Goal: Task Accomplishment & Management: Use online tool/utility

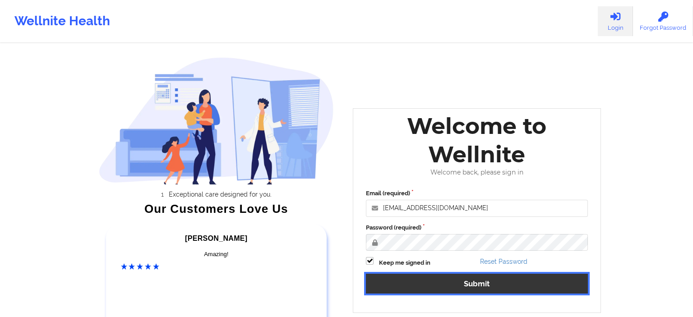
click at [463, 286] on button "Submit" at bounding box center [477, 283] width 222 height 19
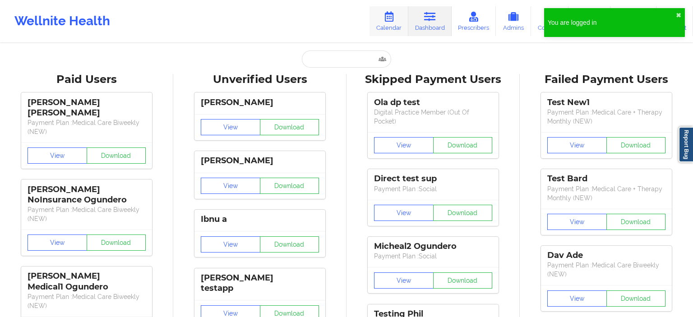
click at [391, 23] on link "Calendar" at bounding box center [389, 21] width 39 height 30
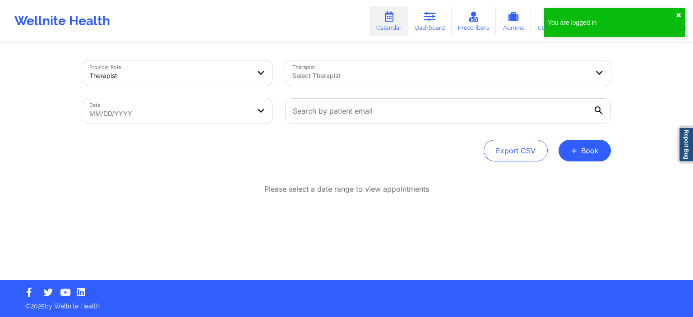
click at [679, 14] on button "✖︎" at bounding box center [678, 15] width 5 height 7
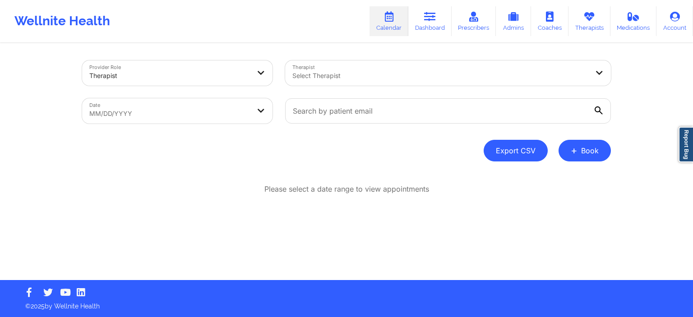
click at [513, 154] on button "Export CSV" at bounding box center [516, 151] width 64 height 22
select select "2025-8"
select select "2025-9"
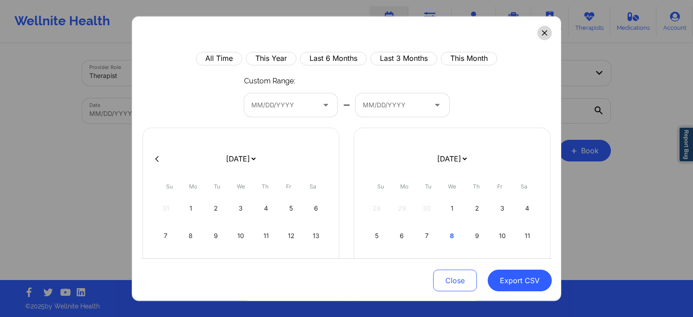
click at [551, 31] on button at bounding box center [545, 32] width 14 height 14
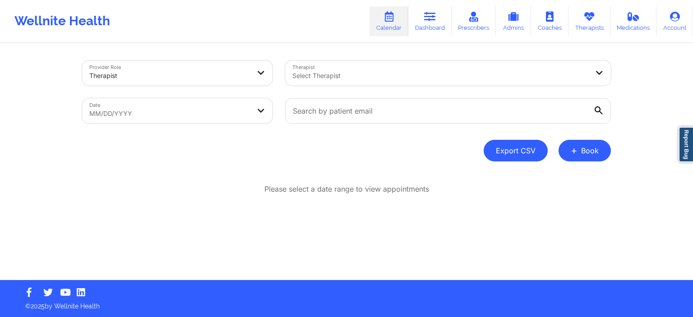
click at [512, 154] on button "Export CSV" at bounding box center [516, 151] width 64 height 22
select select "2025-8"
select select "2025-9"
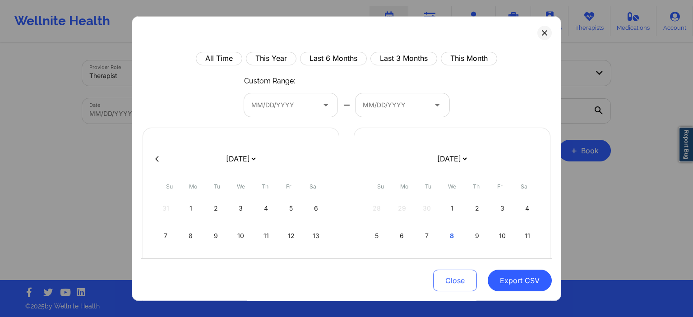
scroll to position [43, 0]
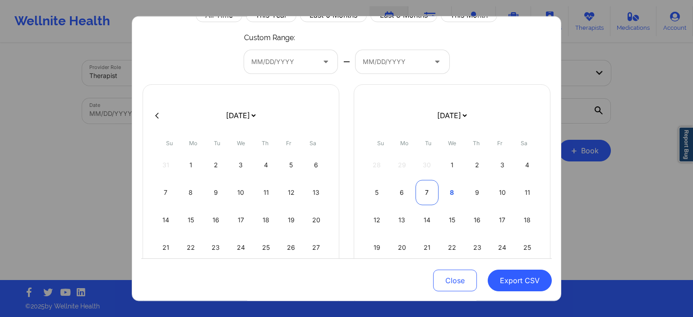
click at [433, 200] on div "7" at bounding box center [427, 192] width 23 height 25
select select "2025-8"
select select "2025-9"
click at [433, 198] on div "7" at bounding box center [427, 192] width 23 height 25
select select "2025-8"
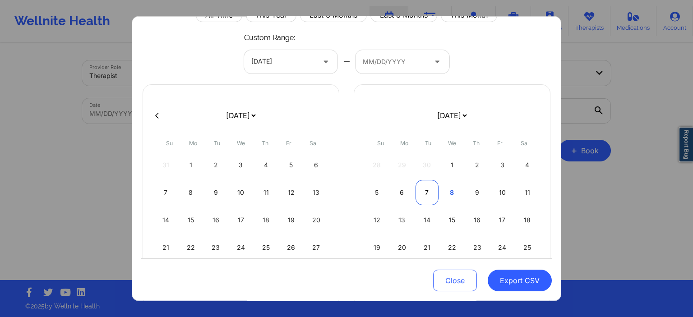
select select "2025-9"
click at [521, 281] on button "Export CSV" at bounding box center [520, 281] width 64 height 22
select select "2025-8"
select select "2025-9"
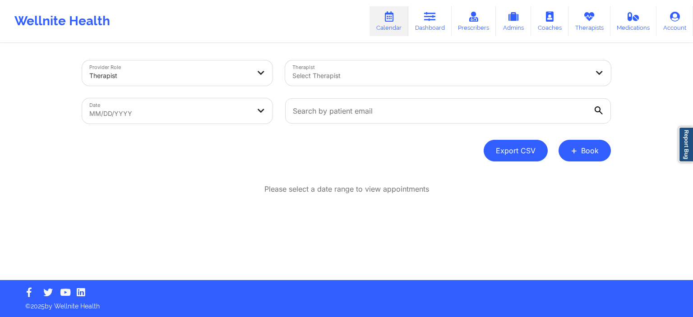
click at [523, 153] on button "Export CSV" at bounding box center [516, 151] width 64 height 22
select select "2025-8"
select select "2025-9"
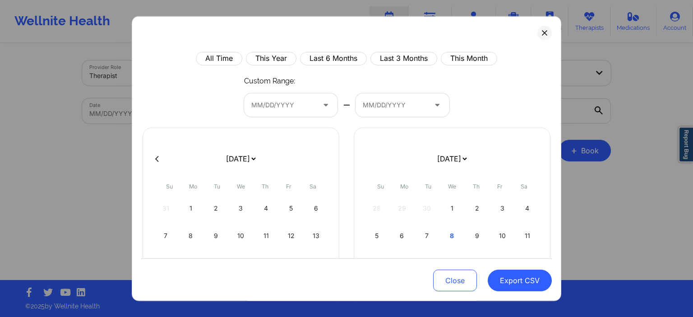
click at [303, 102] on div at bounding box center [283, 105] width 64 height 11
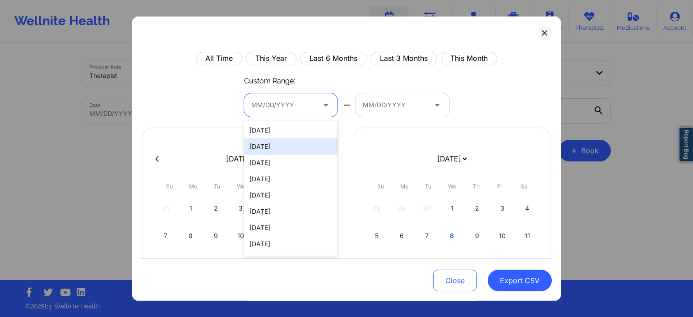
click at [285, 145] on div "[DATE]" at bounding box center [291, 147] width 94 height 16
select select "2025-8"
select select "2025-9"
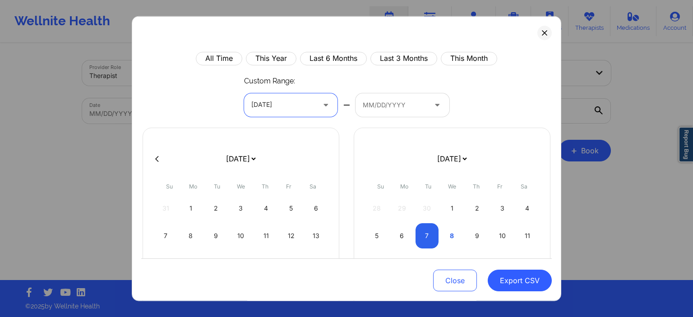
click at [372, 106] on div at bounding box center [395, 105] width 64 height 11
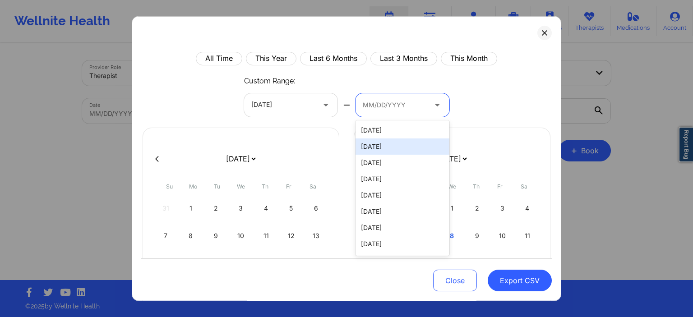
click at [376, 145] on div "[DATE]" at bounding box center [403, 147] width 94 height 16
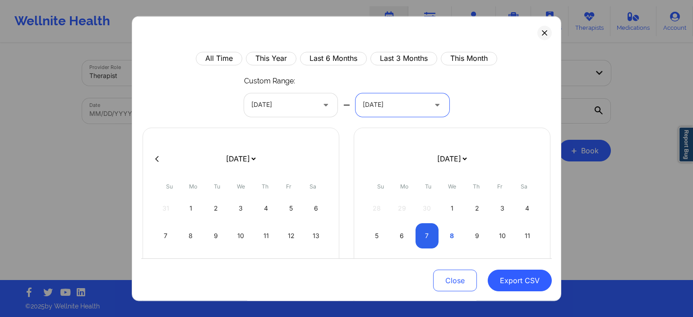
select select "2025-8"
select select "2025-9"
click at [478, 98] on div "All Time This Year Last 6 Months Last 3 Months This Month Custom Range: [DATE] …" at bounding box center [346, 226] width 411 height 351
click at [544, 33] on icon at bounding box center [544, 32] width 5 height 5
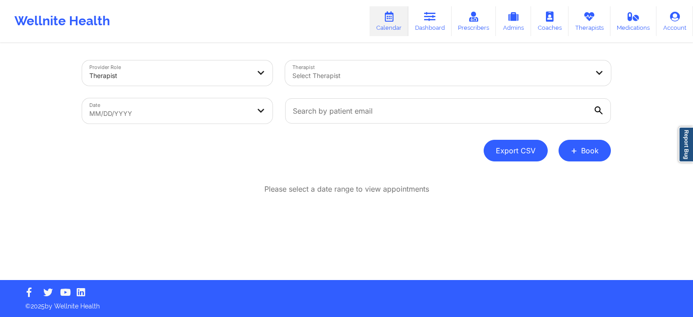
click at [511, 148] on button "Export CSV" at bounding box center [516, 151] width 64 height 22
select select "2025-8"
select select "2025-9"
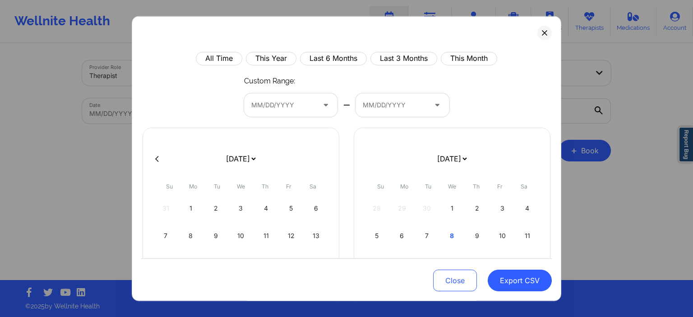
click at [286, 106] on div at bounding box center [283, 105] width 64 height 11
click at [327, 106] on icon at bounding box center [325, 105] width 9 height 8
click at [320, 105] on div at bounding box center [327, 104] width 22 height 23
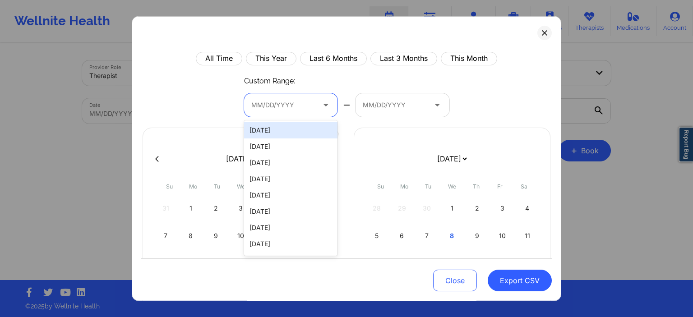
click at [319, 105] on div at bounding box center [327, 104] width 22 height 23
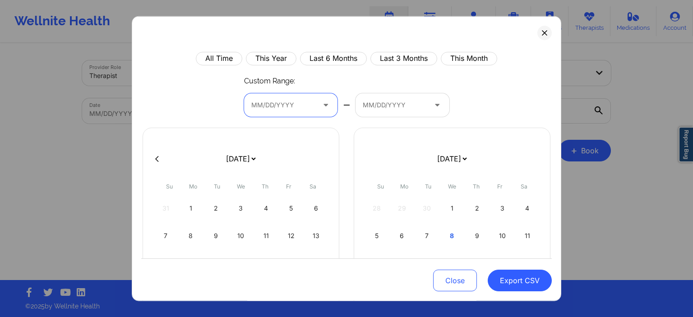
click at [322, 104] on icon at bounding box center [325, 105] width 9 height 8
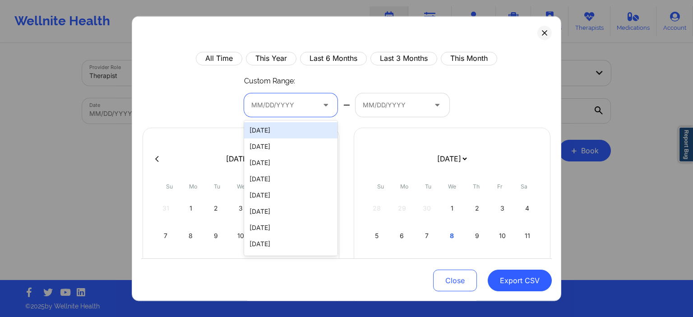
click at [269, 104] on div at bounding box center [283, 105] width 64 height 11
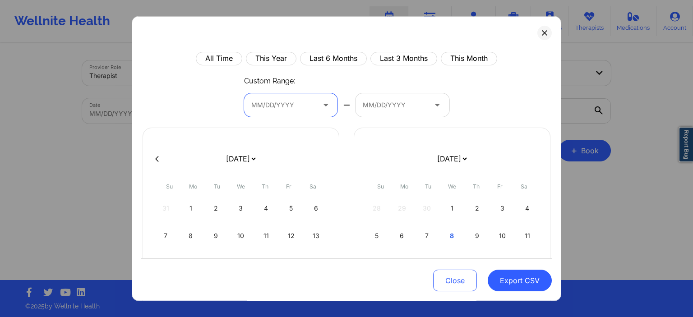
click at [269, 104] on div at bounding box center [283, 105] width 64 height 11
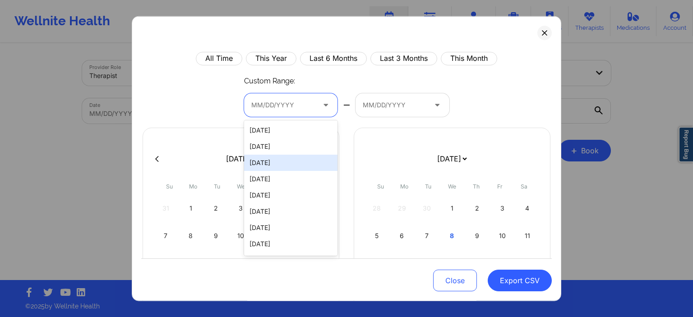
click at [275, 146] on div "[DATE]" at bounding box center [291, 147] width 94 height 16
select select "2025-8"
select select "2025-9"
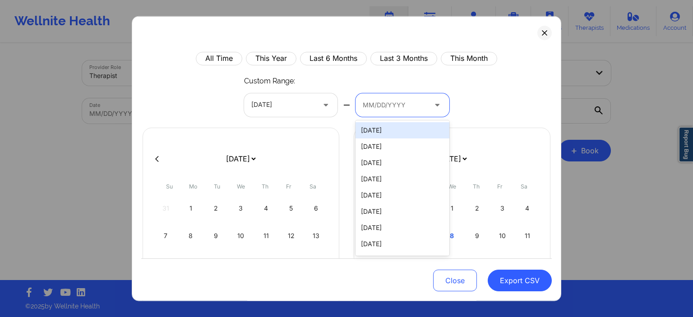
click at [369, 100] on div at bounding box center [395, 105] width 64 height 11
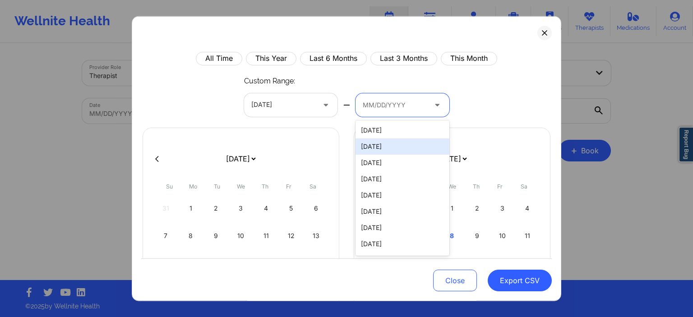
click at [376, 148] on div "[DATE]" at bounding box center [403, 147] width 94 height 16
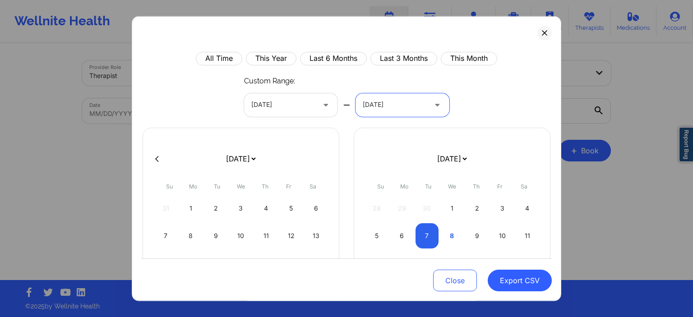
select select "2025-8"
select select "2025-9"
click at [526, 282] on button "Export CSV" at bounding box center [520, 281] width 64 height 22
select select "2025-8"
select select "2025-9"
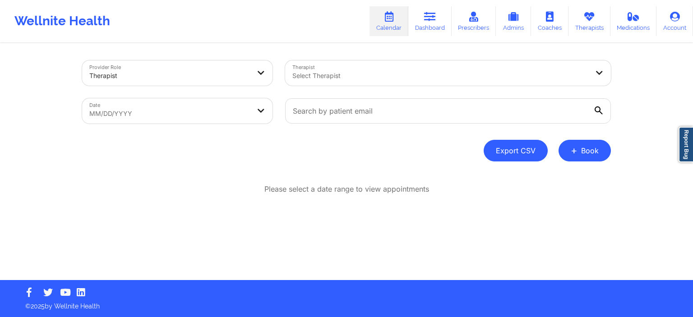
click at [526, 154] on button "Export CSV" at bounding box center [516, 151] width 64 height 22
select select "2025-8"
select select "2025-9"
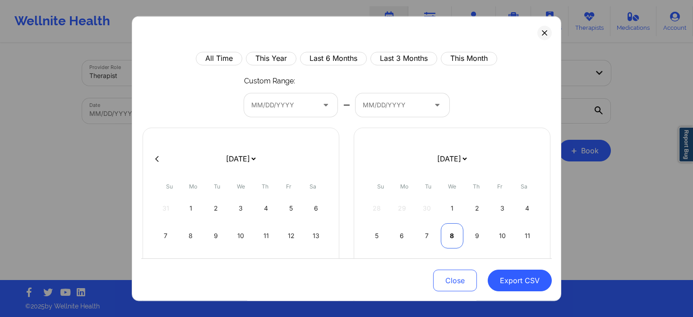
click at [454, 236] on div "8" at bounding box center [452, 235] width 23 height 25
select select "2025-8"
select select "2025-9"
select select "2025-8"
select select "2025-9"
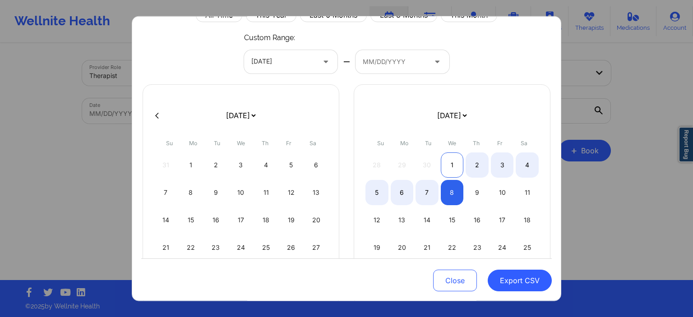
select select "2025-8"
select select "2025-9"
select select "2025-8"
select select "2025-9"
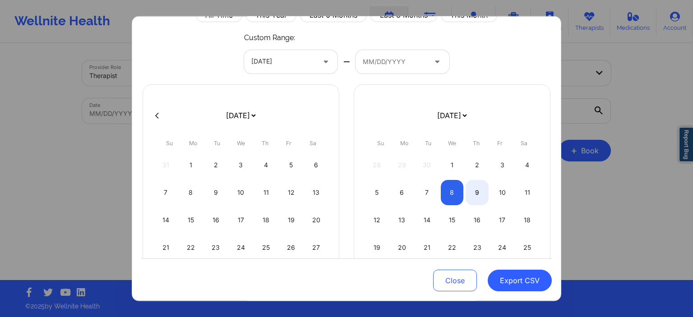
select select "2025-8"
select select "2025-9"
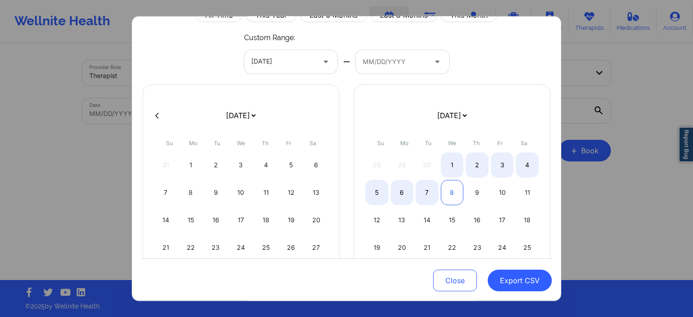
select select "2025-8"
select select "2025-9"
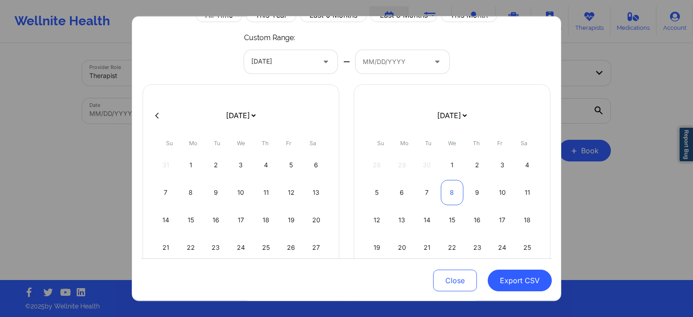
click at [453, 198] on div "8" at bounding box center [452, 192] width 23 height 25
select select "2025-8"
select select "2025-9"
click at [498, 60] on div "All Time This Year Last 6 Months Last 3 Months This Month Custom Range: [DATE] …" at bounding box center [346, 183] width 411 height 351
click at [516, 284] on button "Export CSV" at bounding box center [520, 281] width 64 height 22
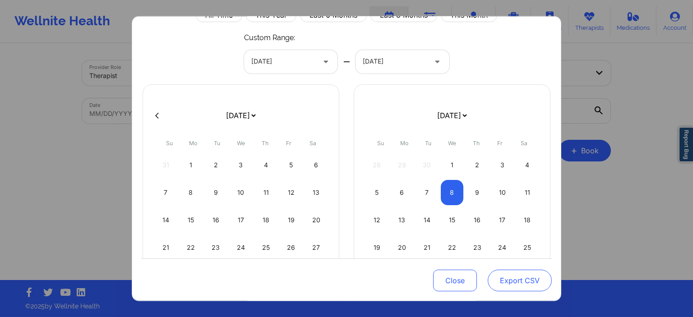
select select "2025-8"
select select "2025-9"
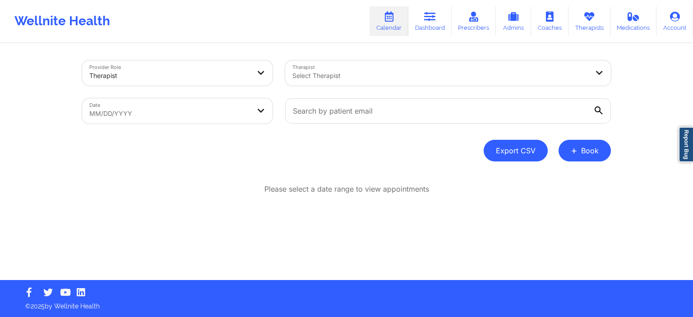
click at [505, 155] on button "Export CSV" at bounding box center [516, 151] width 64 height 22
select select "2025-8"
select select "2025-9"
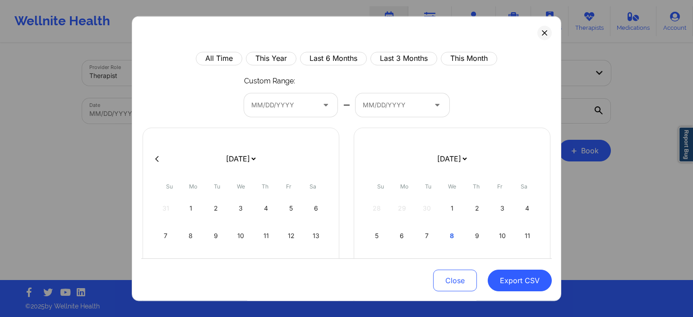
click at [322, 113] on div at bounding box center [327, 104] width 22 height 23
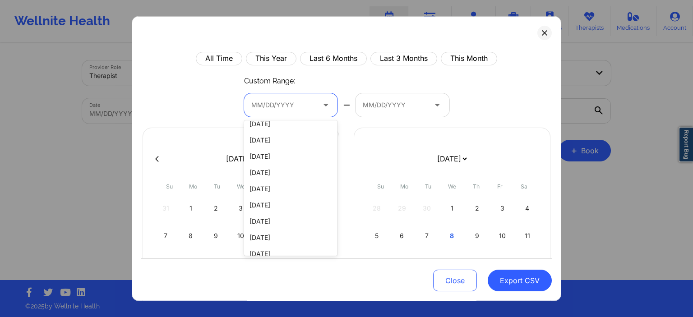
scroll to position [0, 0]
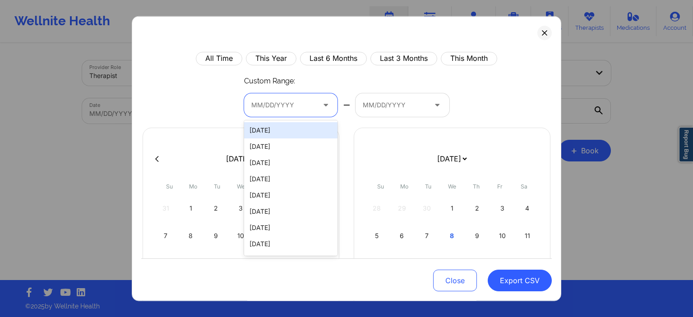
click at [293, 135] on div "[DATE]" at bounding box center [291, 130] width 94 height 16
select select "2025-8"
select select "2025-9"
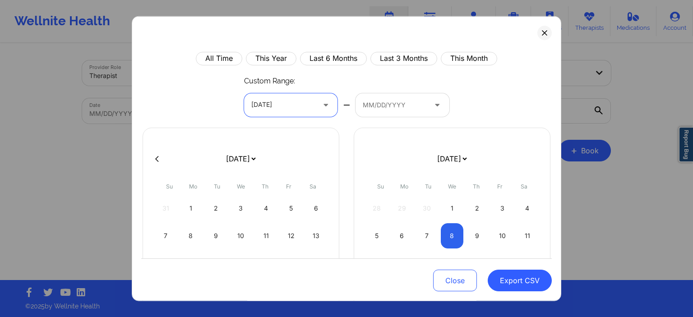
click at [376, 108] on div at bounding box center [395, 105] width 64 height 11
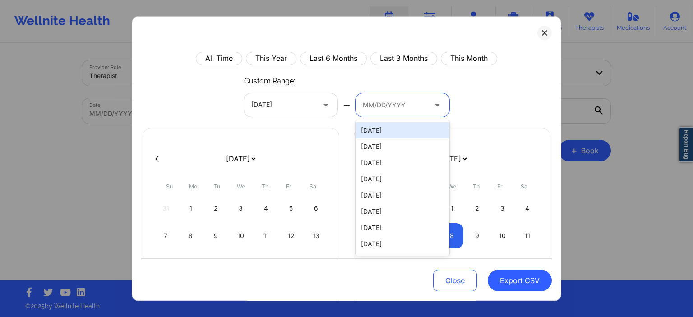
click at [380, 131] on div "[DATE]" at bounding box center [403, 130] width 94 height 16
select select "2025-8"
select select "2025-9"
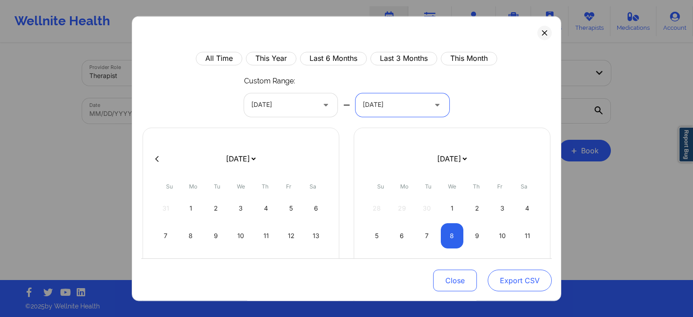
click at [520, 284] on button "Export CSV" at bounding box center [520, 281] width 64 height 22
select select "2025-8"
select select "2025-9"
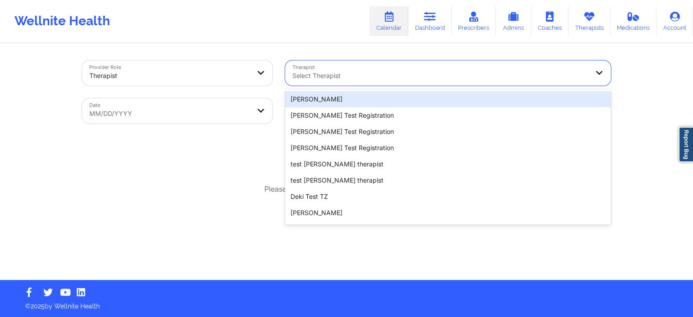
click at [399, 71] on div at bounding box center [441, 75] width 296 height 11
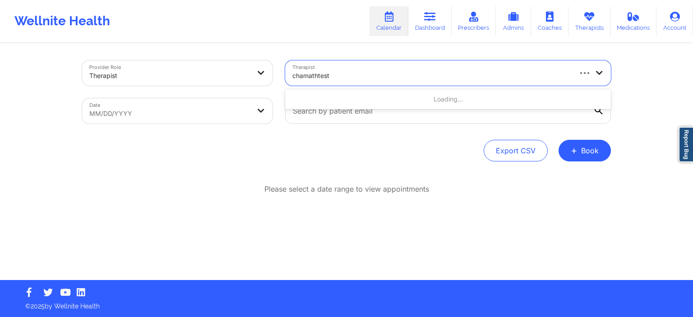
type input "chamathtest"
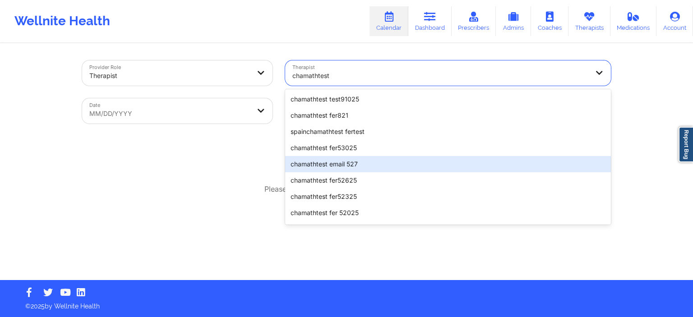
click at [351, 152] on div "chamathtest fer53025" at bounding box center [448, 148] width 326 height 16
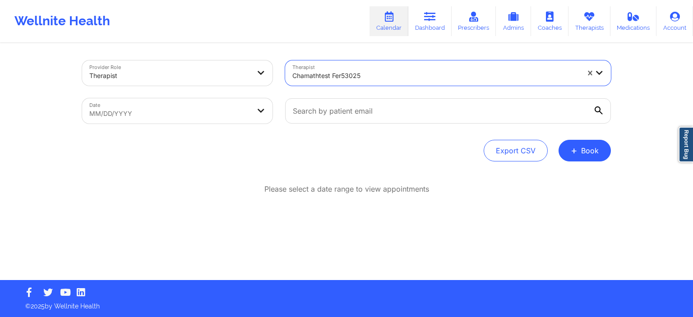
click at [147, 119] on body "Wellnite Health Calendar Dashboard Prescribers Admins Coaches Therapists Medica…" at bounding box center [346, 158] width 693 height 317
select select "2025-8"
select select "2025-9"
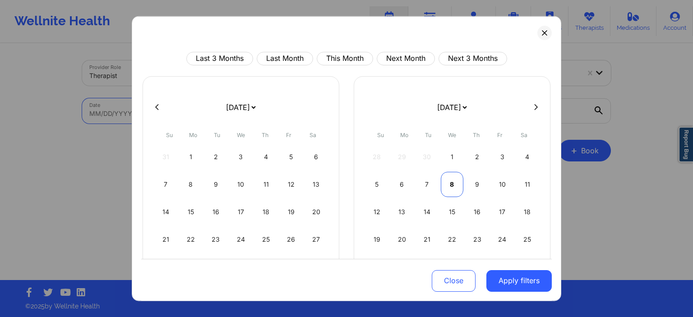
click at [452, 187] on div "8" at bounding box center [452, 184] width 23 height 25
select select "2025-9"
select select "2025-10"
select select "2025-9"
select select "2025-10"
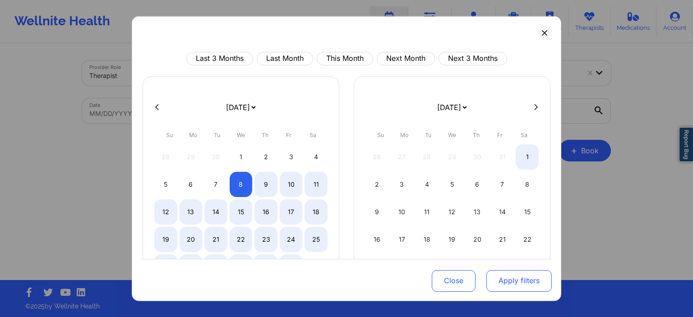
click at [534, 282] on button "Apply filters" at bounding box center [519, 281] width 65 height 22
select select "2025-9"
select select "2025-10"
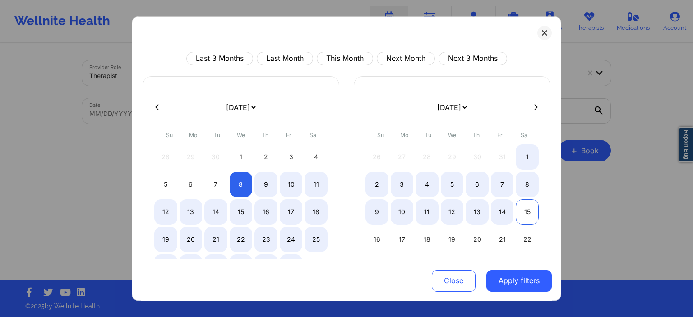
select select "2025-9"
select select "2025-10"
select select "2025-9"
select select "2025-10"
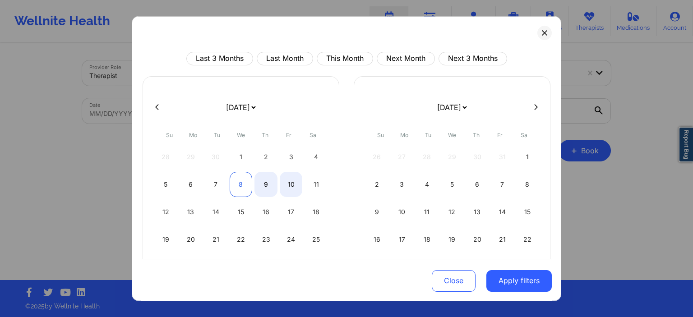
select select "2025-9"
select select "2025-10"
click at [251, 185] on div "8" at bounding box center [241, 184] width 23 height 25
select select "2025-9"
select select "2025-10"
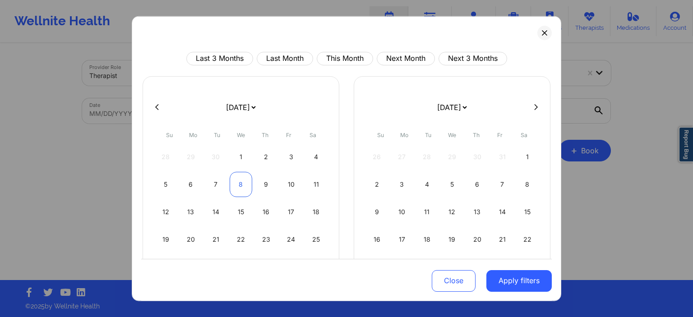
click at [239, 182] on div "8" at bounding box center [241, 184] width 23 height 25
select select "2025-9"
select select "2025-10"
select select "2025-9"
select select "2025-10"
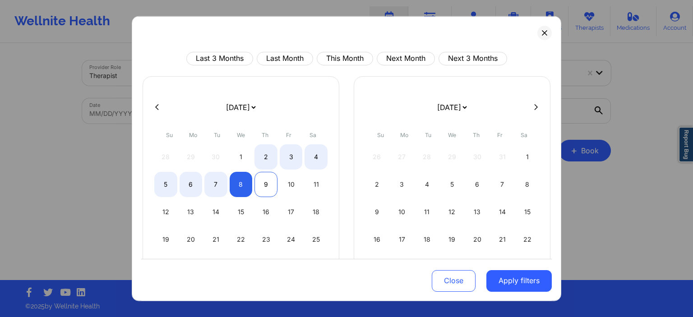
select select "2025-9"
select select "2025-10"
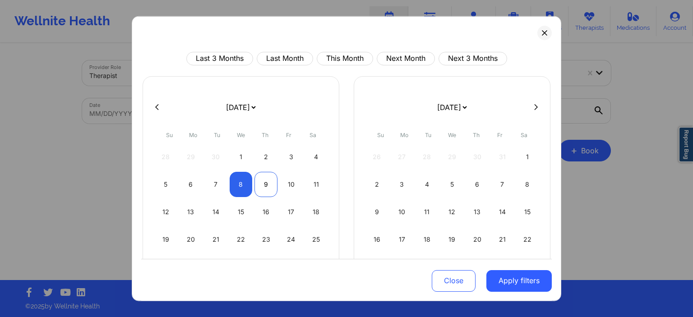
click at [263, 186] on div "9" at bounding box center [266, 184] width 23 height 25
select select "2025-9"
select select "2025-10"
click at [521, 279] on button "Apply filters" at bounding box center [519, 281] width 65 height 22
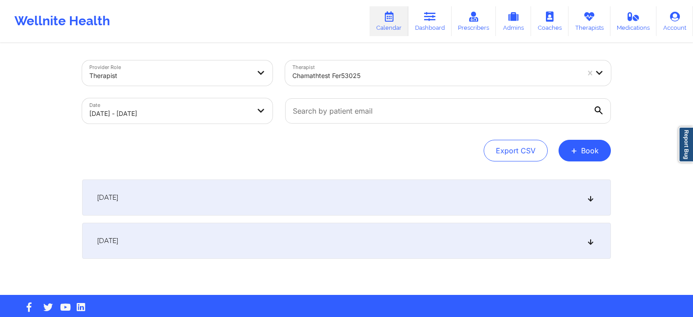
click at [395, 193] on div "[DATE]" at bounding box center [346, 198] width 529 height 36
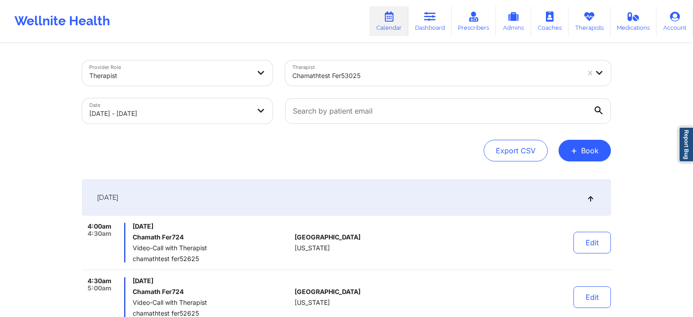
click at [393, 204] on div "[DATE]" at bounding box center [346, 198] width 529 height 36
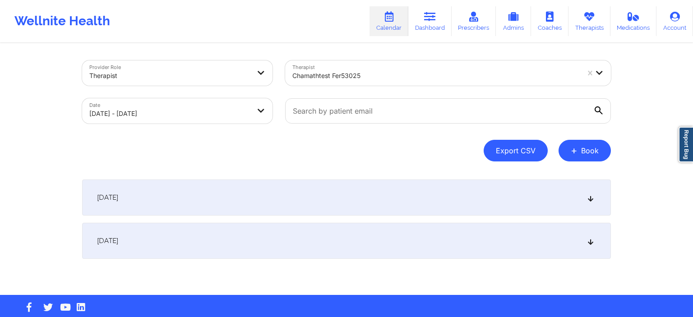
click at [529, 154] on button "Export CSV" at bounding box center [516, 151] width 64 height 22
select select "2025-8"
select select "2025-9"
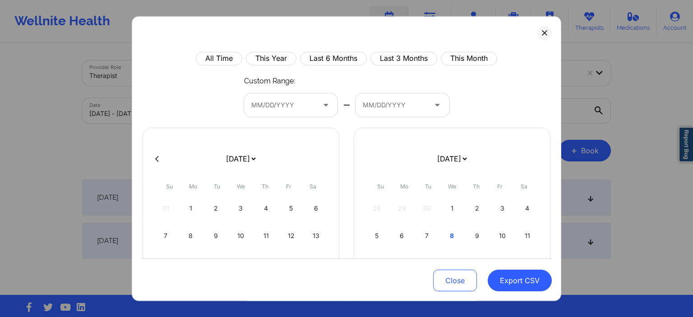
click at [302, 107] on div at bounding box center [283, 105] width 64 height 11
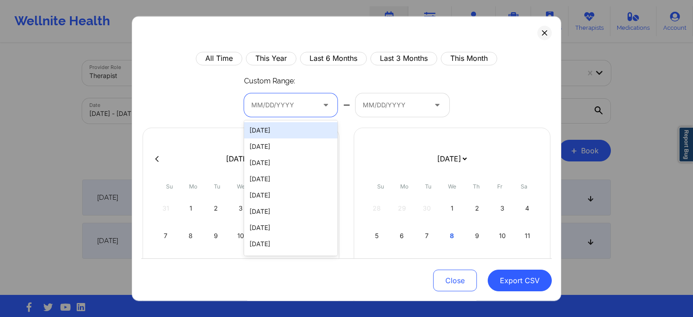
click at [291, 132] on div "[DATE]" at bounding box center [291, 130] width 94 height 16
select select "2025-8"
select select "2025-9"
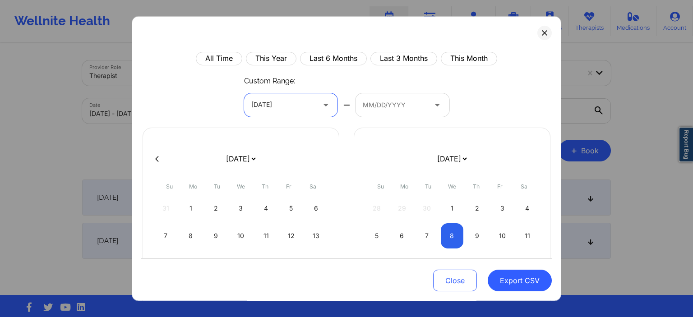
click at [382, 113] on div "MM/DD/YYYY" at bounding box center [392, 104] width 72 height 23
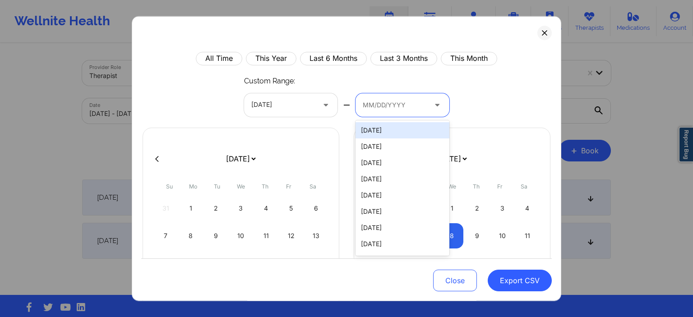
click at [378, 131] on div "[DATE]" at bounding box center [403, 130] width 94 height 16
select select "2025-8"
select select "2025-9"
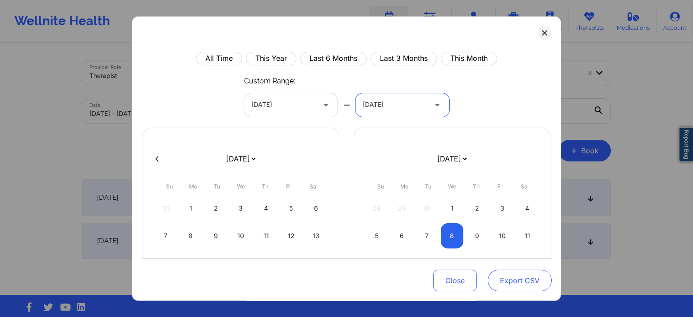
click at [521, 282] on button "Export CSV" at bounding box center [520, 281] width 64 height 22
select select "2025-8"
select select "2025-9"
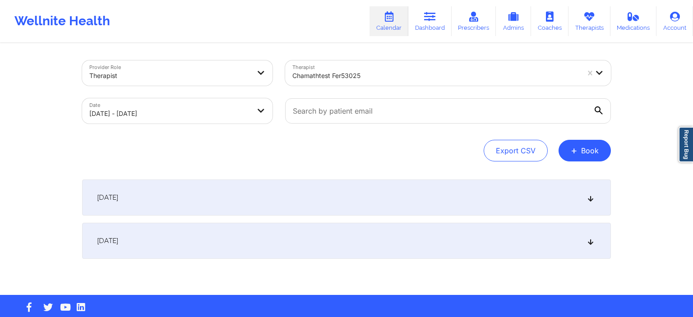
click at [644, 181] on div "Provider Role Therapist Therapist chamathtest fer53025 Date [DATE] - [DATE] Exp…" at bounding box center [346, 147] width 693 height 295
click at [517, 151] on button "Export CSV" at bounding box center [516, 151] width 64 height 22
select select "2025-8"
select select "2025-9"
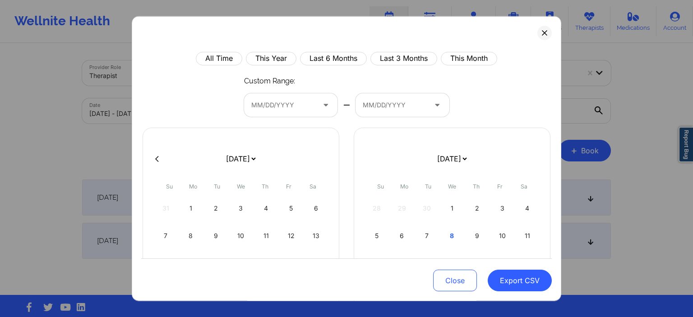
click at [436, 146] on select "[DATE] [DATE] [DATE] [DATE] [DATE] [DATE] [DATE] [DATE] [DATE] [DATE] [DATE] [D…" at bounding box center [452, 158] width 33 height 25
select select "2019-1"
click at [275, 105] on div at bounding box center [283, 105] width 64 height 11
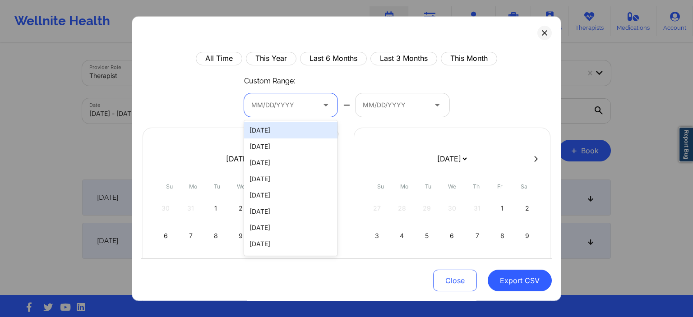
click at [201, 93] on div "All Time This Year Last 6 Months Last 3 Months This Month Custom Range: 2473 re…" at bounding box center [346, 226] width 411 height 351
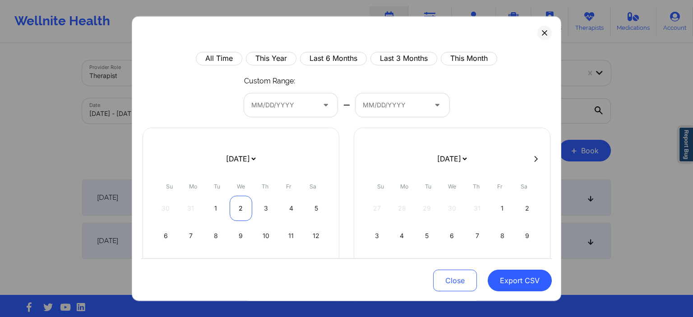
click at [237, 203] on div "2" at bounding box center [241, 208] width 23 height 25
select select "2019-1"
click at [387, 112] on div "MM/DD/YYYY" at bounding box center [392, 104] width 72 height 23
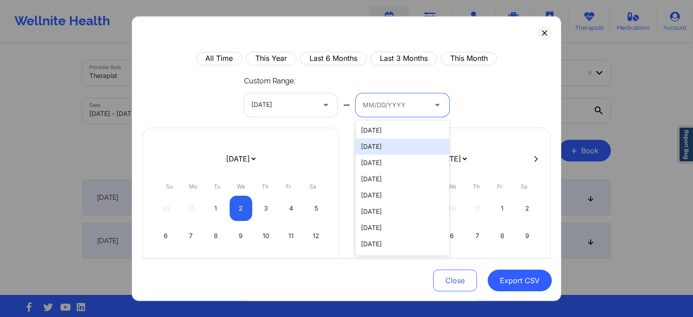
click at [376, 139] on div "[DATE]" at bounding box center [403, 147] width 94 height 16
select select "2019-1"
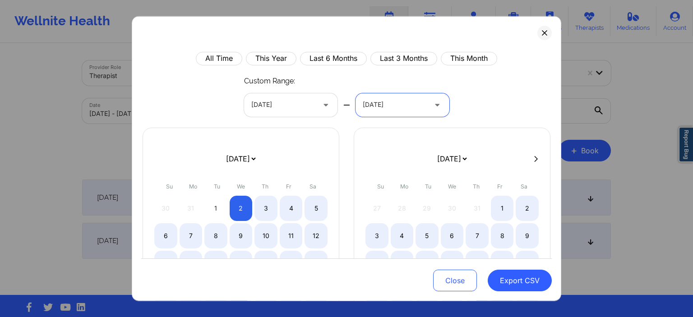
click at [395, 108] on div at bounding box center [395, 105] width 64 height 11
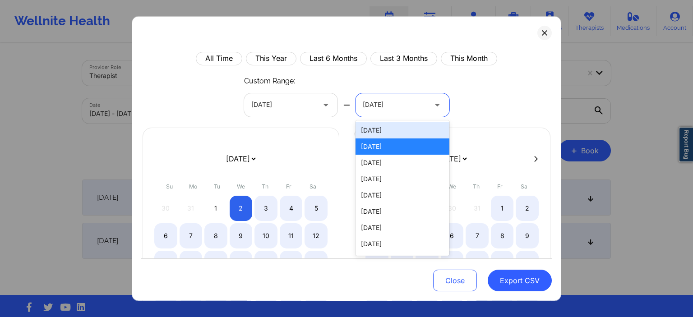
click at [398, 95] on div "[DATE]" at bounding box center [395, 104] width 64 height 23
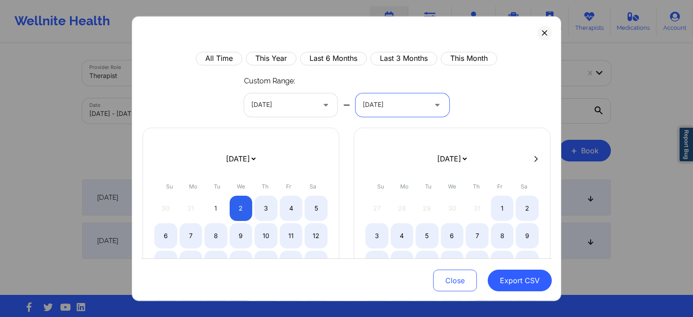
click at [404, 104] on div at bounding box center [395, 105] width 64 height 11
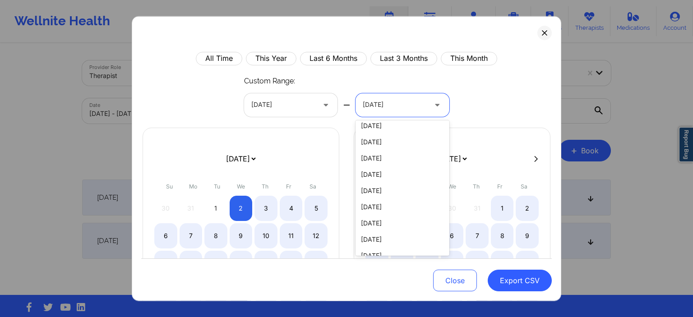
scroll to position [40055, 0]
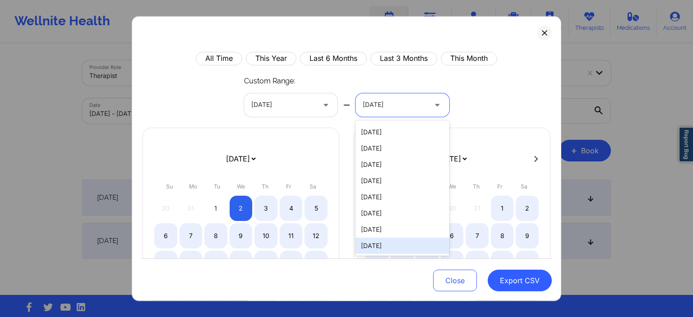
click at [378, 247] on div "[DATE]" at bounding box center [403, 246] width 94 height 16
select select "2019-1"
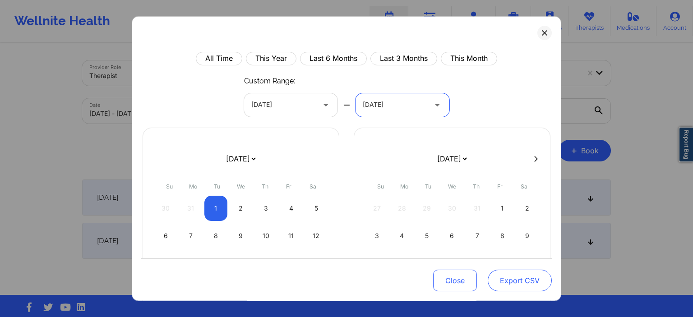
click at [506, 283] on button "Export CSV" at bounding box center [520, 281] width 64 height 22
select select "2019-1"
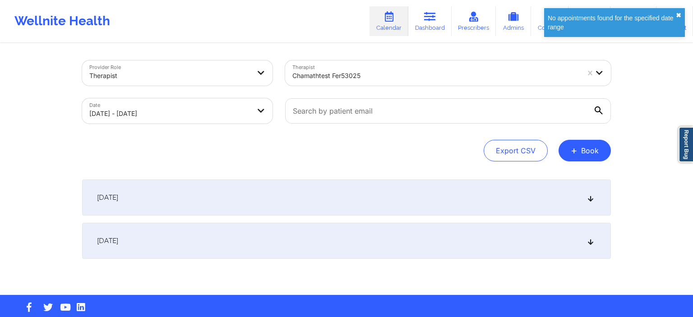
click at [678, 15] on button "✖︎" at bounding box center [678, 15] width 5 height 7
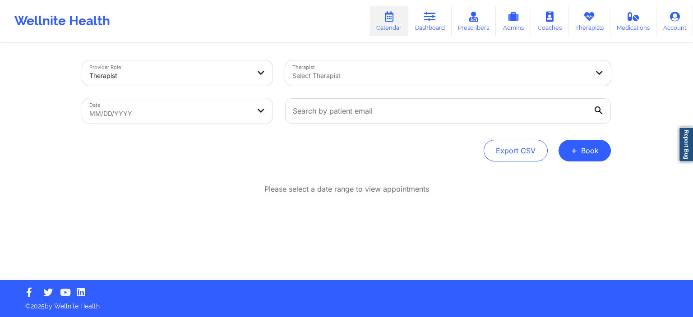
click at [344, 75] on div at bounding box center [441, 75] width 296 height 11
type input "chamath"
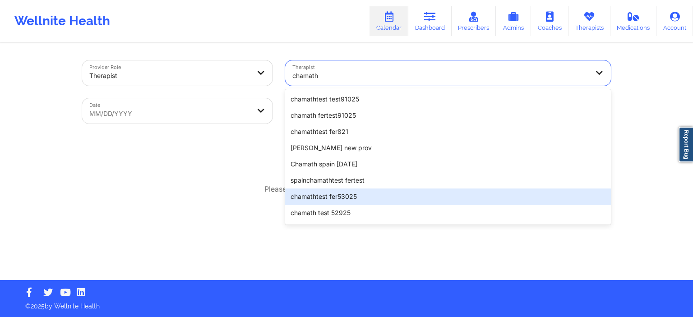
click at [371, 196] on div "chamathtest fer53025" at bounding box center [448, 197] width 326 height 16
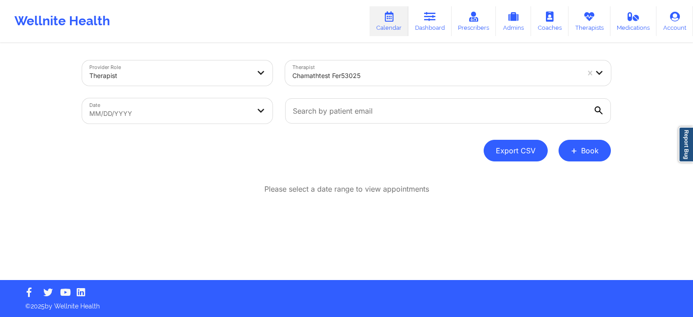
click at [509, 153] on button "Export CSV" at bounding box center [516, 151] width 64 height 22
select select "2025-8"
select select "2025-9"
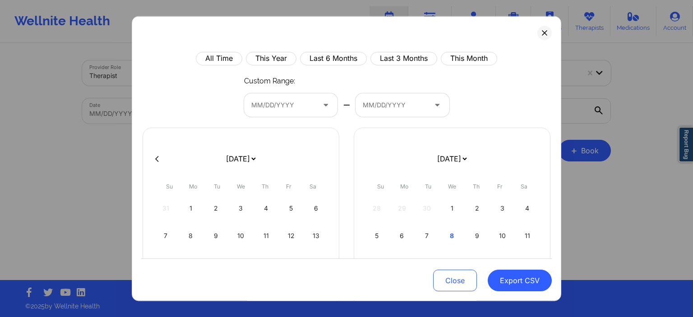
click at [291, 107] on div at bounding box center [283, 105] width 64 height 11
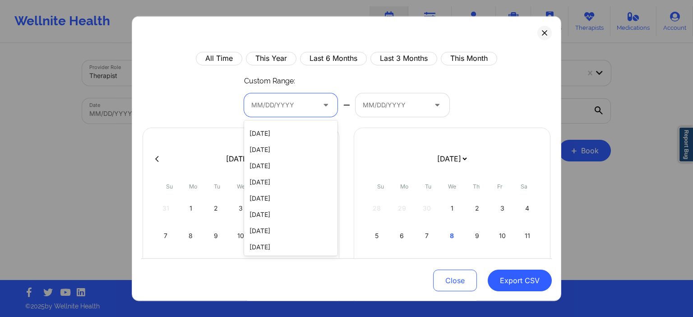
scroll to position [40055, 0]
click at [264, 243] on div "[DATE]" at bounding box center [291, 246] width 94 height 16
select select "2019-1"
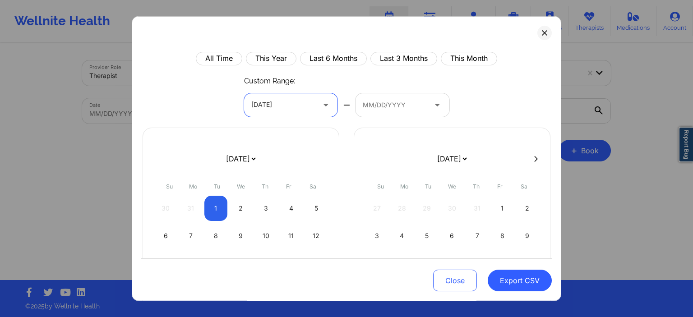
click at [398, 100] on div at bounding box center [395, 105] width 64 height 11
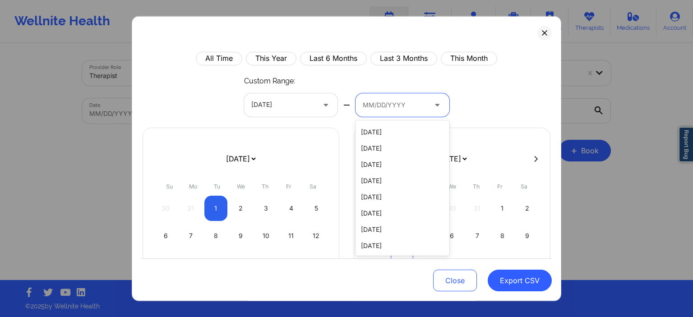
select select "2019-1"
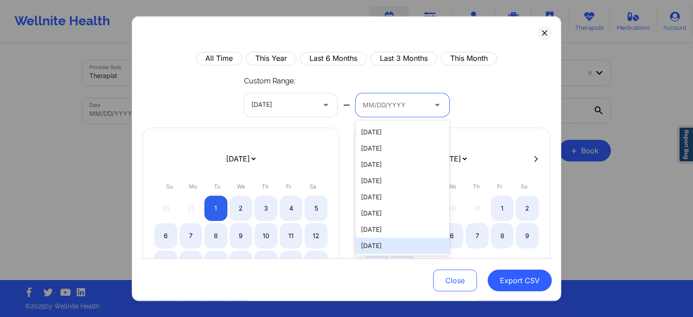
click at [388, 246] on div "[DATE]" at bounding box center [403, 246] width 94 height 16
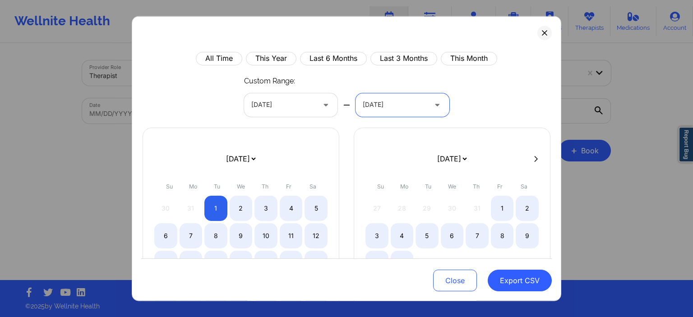
select select "2019-1"
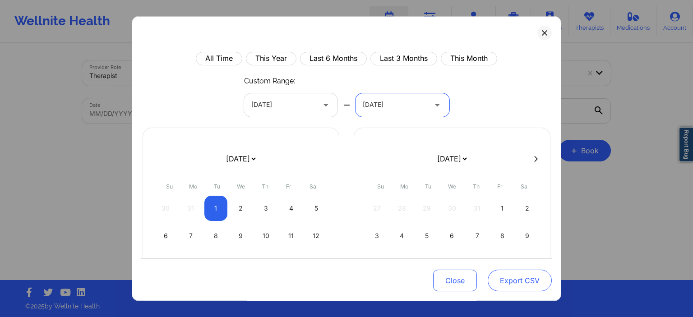
click at [524, 279] on button "Export CSV" at bounding box center [520, 281] width 64 height 22
select select "2019-1"
